Goal: Information Seeking & Learning: Learn about a topic

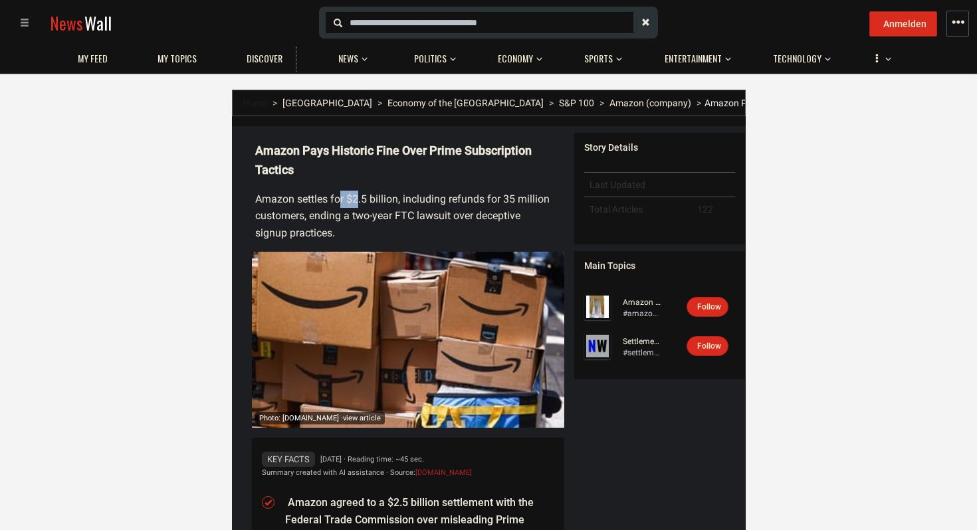
drag, startPoint x: 339, startPoint y: 197, endPoint x: 359, endPoint y: 206, distance: 21.4
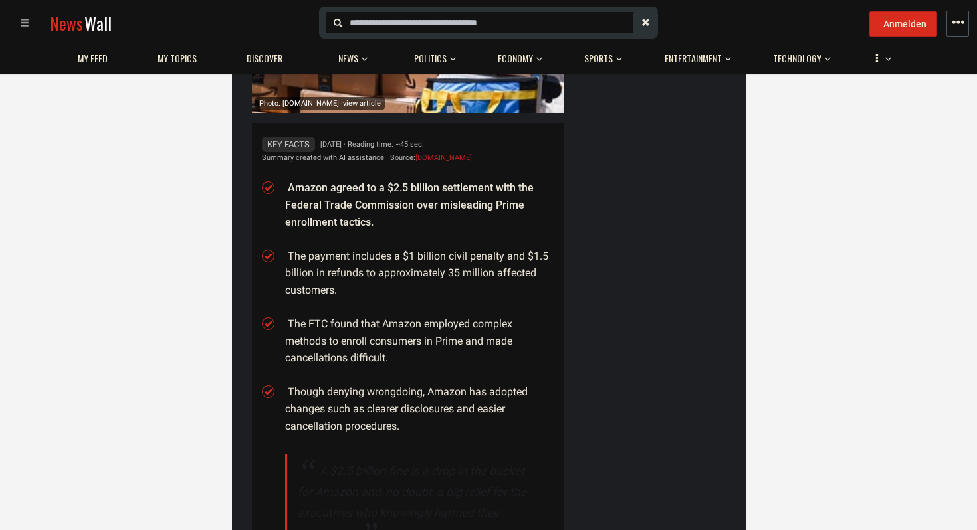
scroll to position [318, 0]
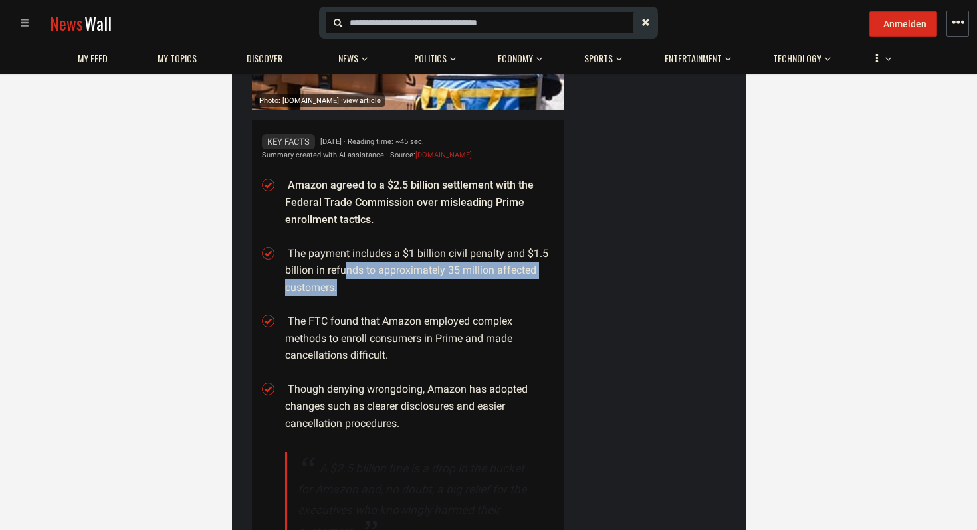
drag, startPoint x: 344, startPoint y: 266, endPoint x: 361, endPoint y: 286, distance: 25.9
click at [361, 286] on li "The payment includes a $1 billion civil penalty and $1.5 billion in refunds to …" at bounding box center [419, 270] width 269 height 51
click at [360, 288] on li "The payment includes a $1 billion civil penalty and $1.5 billion in refunds to …" at bounding box center [419, 270] width 269 height 51
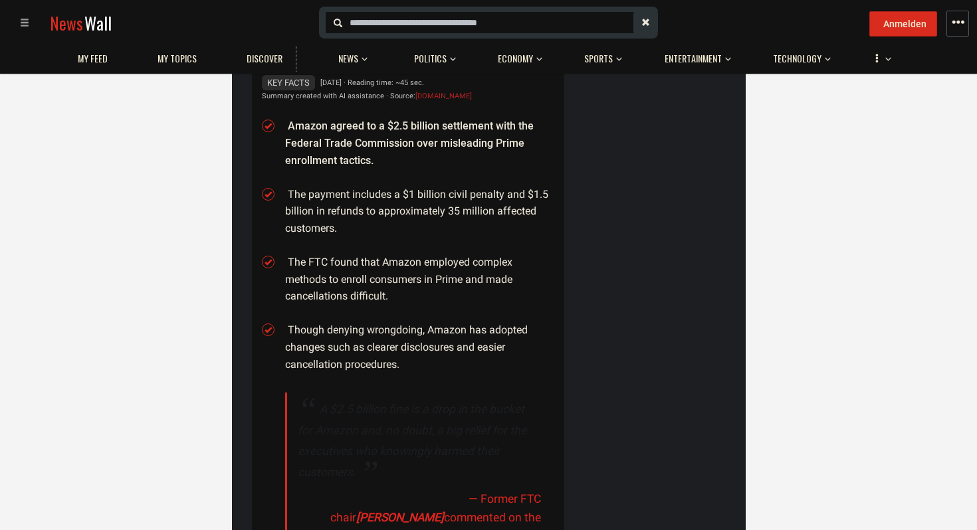
scroll to position [400, 0]
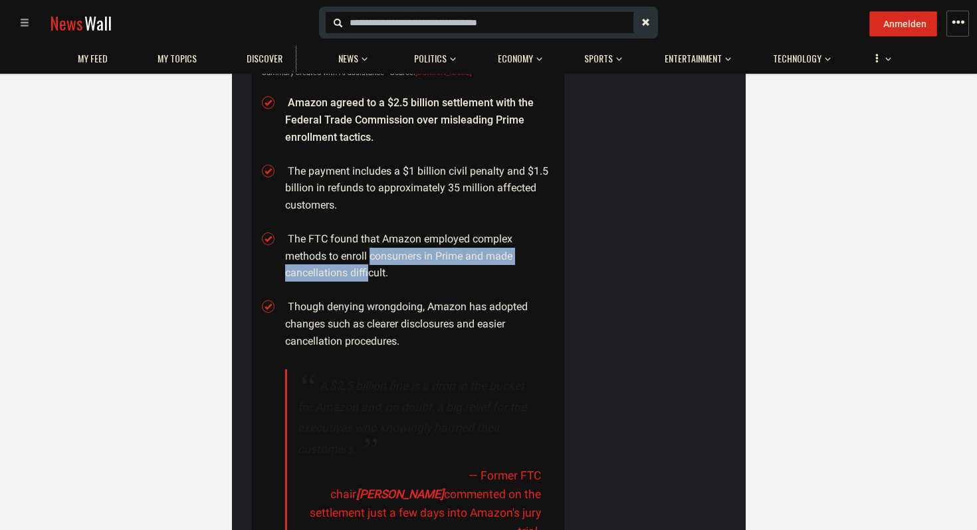
drag, startPoint x: 369, startPoint y: 260, endPoint x: 369, endPoint y: 274, distance: 13.3
click at [369, 274] on li "The FTC found that Amazon employed complex methods to enroll consumers in Prime…" at bounding box center [419, 256] width 269 height 51
click at [360, 298] on ul "Amazon agreed to a $2.5 billion settlement with the Federal Trade Commission ov…" at bounding box center [419, 330] width 269 height 489
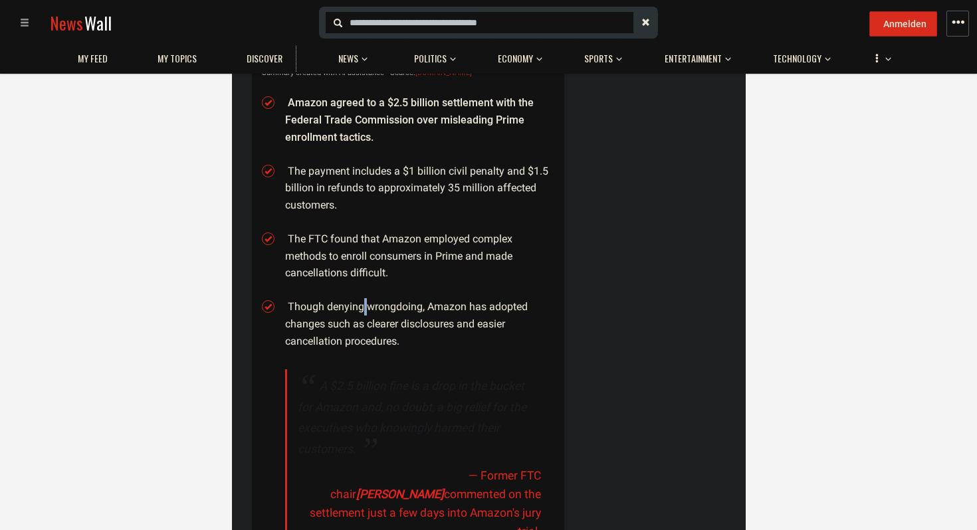
drag, startPoint x: 360, startPoint y: 304, endPoint x: 367, endPoint y: 315, distance: 12.9
click at [367, 315] on li "Though denying wrongdoing, Amazon has adopted changes such as clearer disclosur…" at bounding box center [419, 323] width 269 height 51
